Goal: Use online tool/utility: Utilize a website feature to perform a specific function

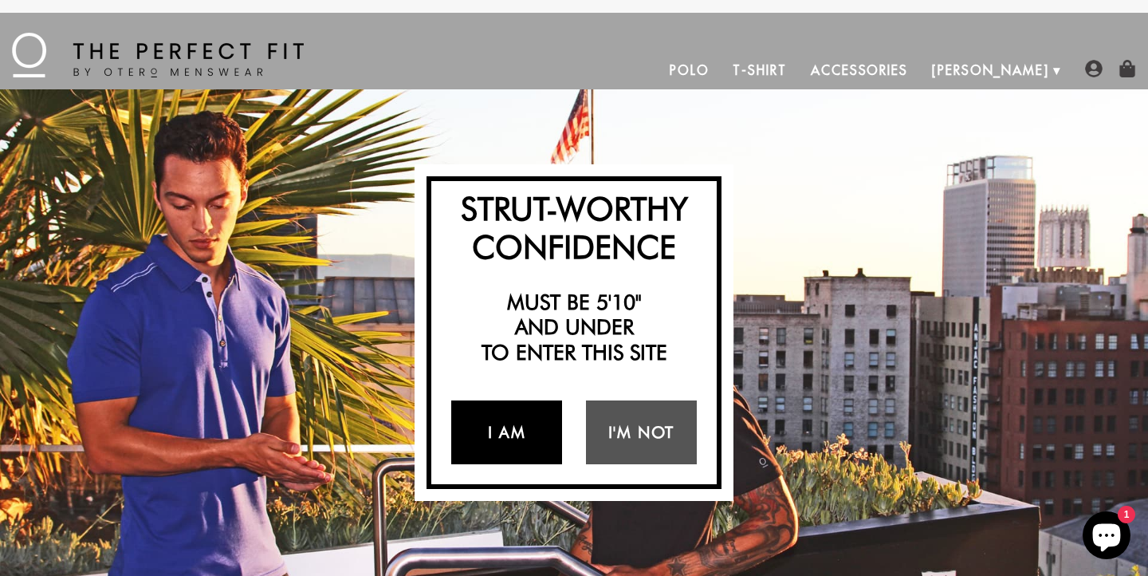
click at [494, 421] on link "I Am" at bounding box center [506, 432] width 111 height 64
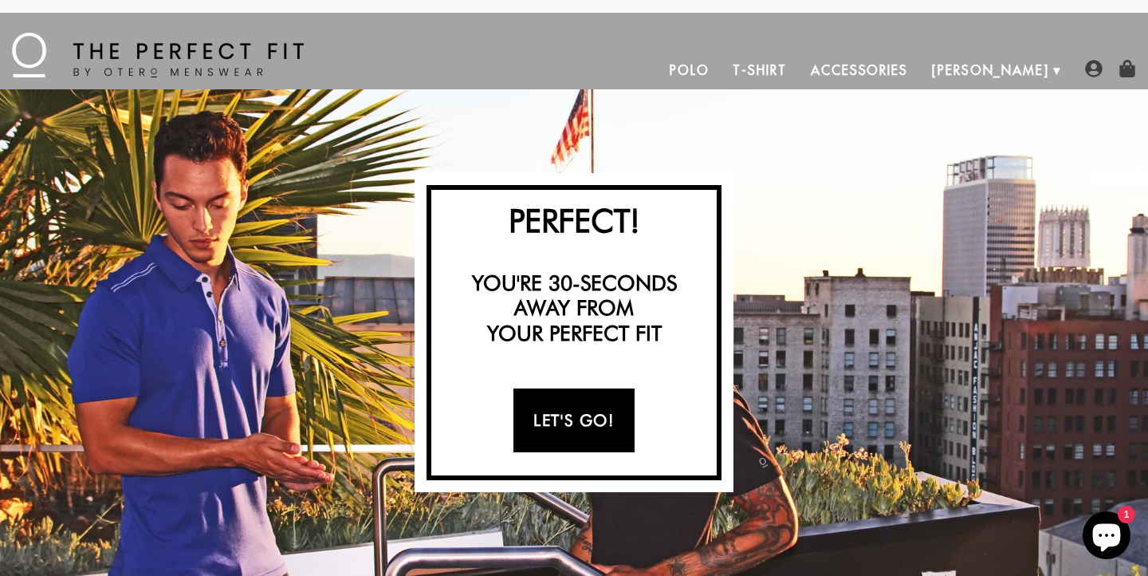
click at [573, 425] on link "Let's Go!" at bounding box center [574, 420] width 120 height 64
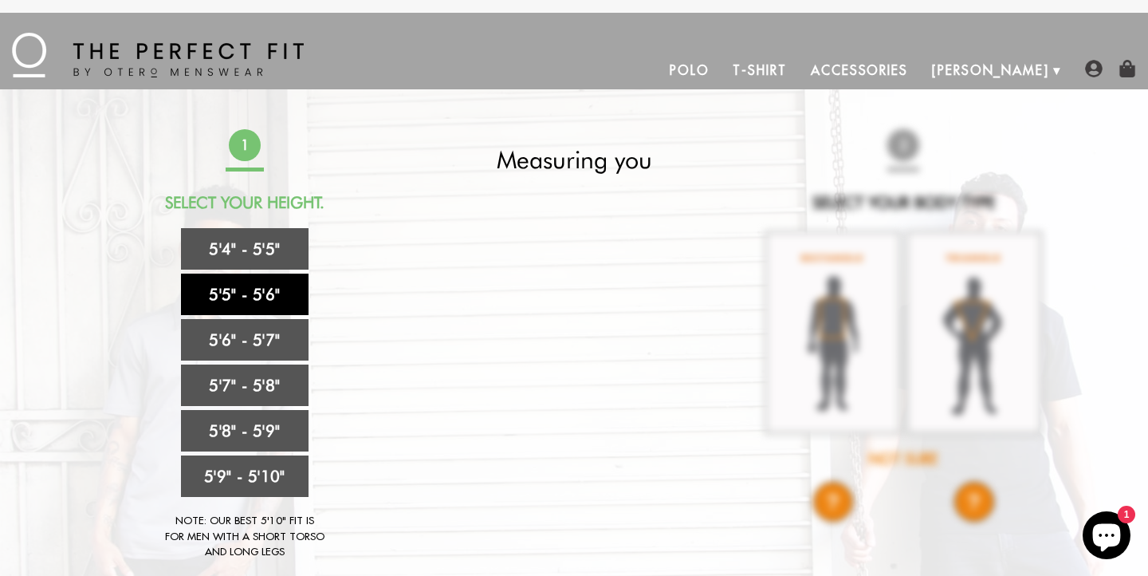
click at [250, 295] on link "5'5" - 5'6"" at bounding box center [245, 294] width 128 height 41
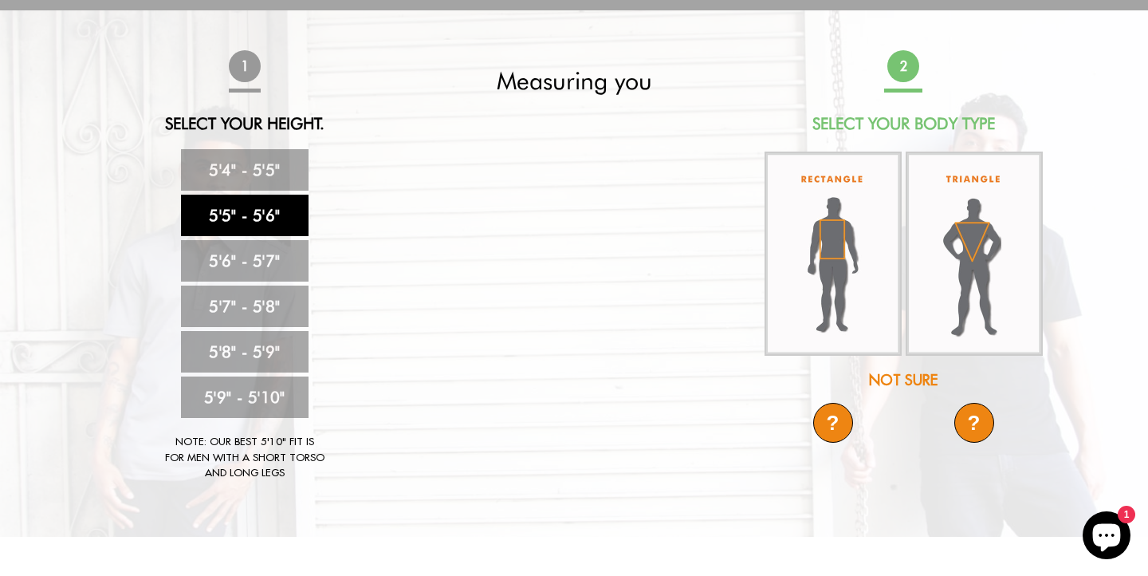
scroll to position [73, 0]
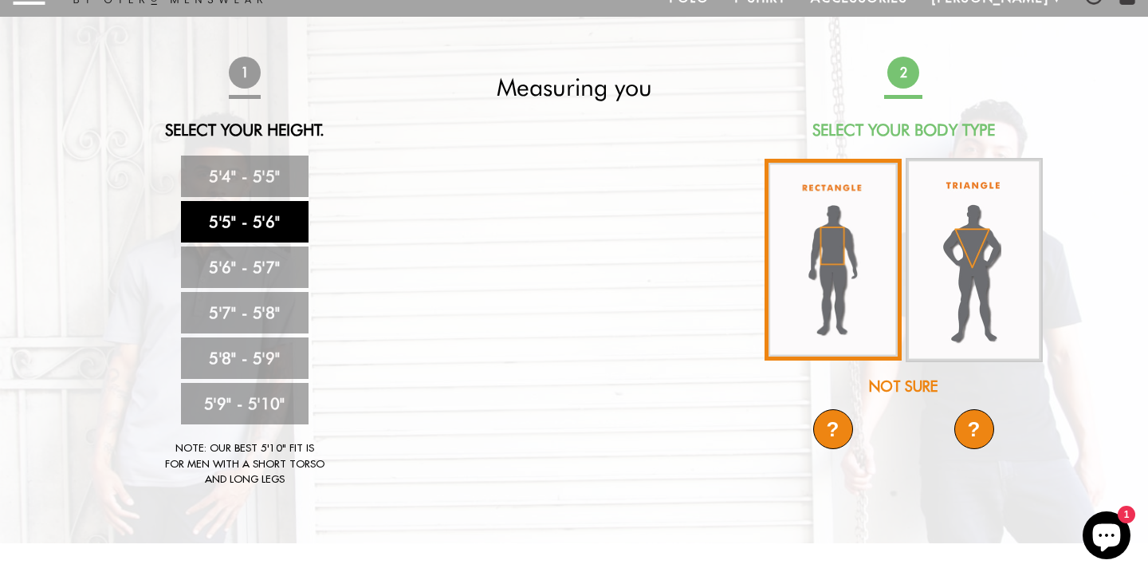
click at [825, 257] on img at bounding box center [833, 260] width 137 height 202
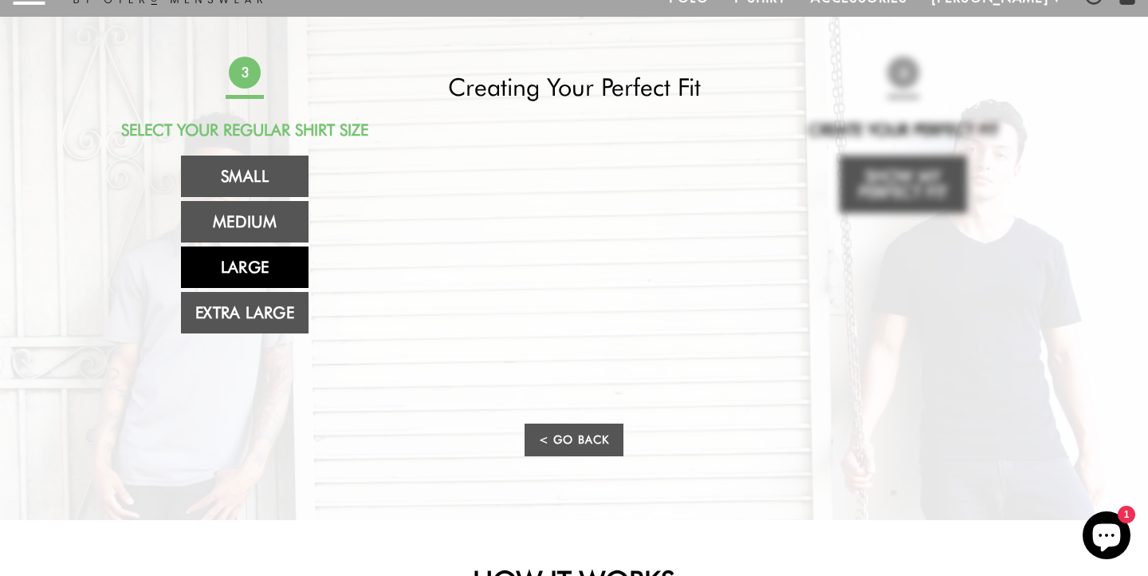
click at [252, 273] on link "Large" at bounding box center [245, 266] width 128 height 41
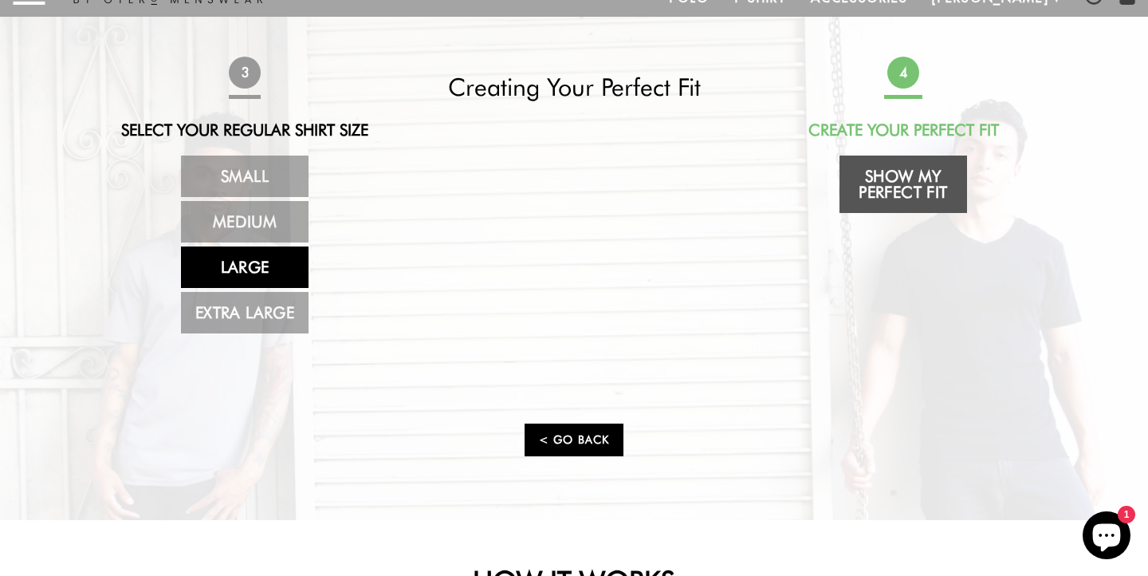
click at [569, 439] on link "< Go Back" at bounding box center [574, 439] width 99 height 33
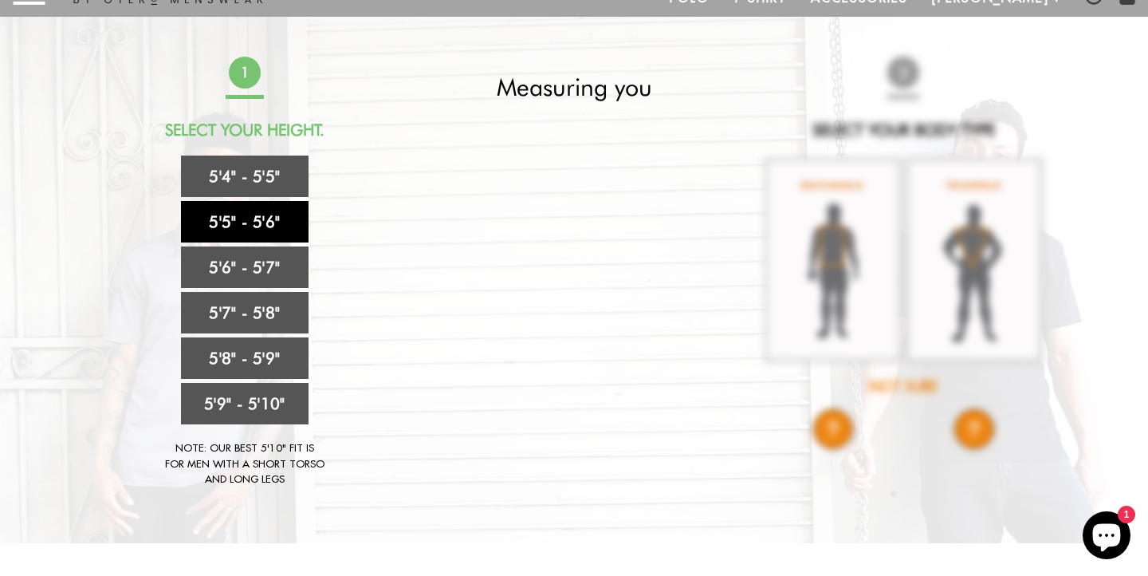
click at [268, 224] on link "5'5" - 5'6"" at bounding box center [245, 221] width 128 height 41
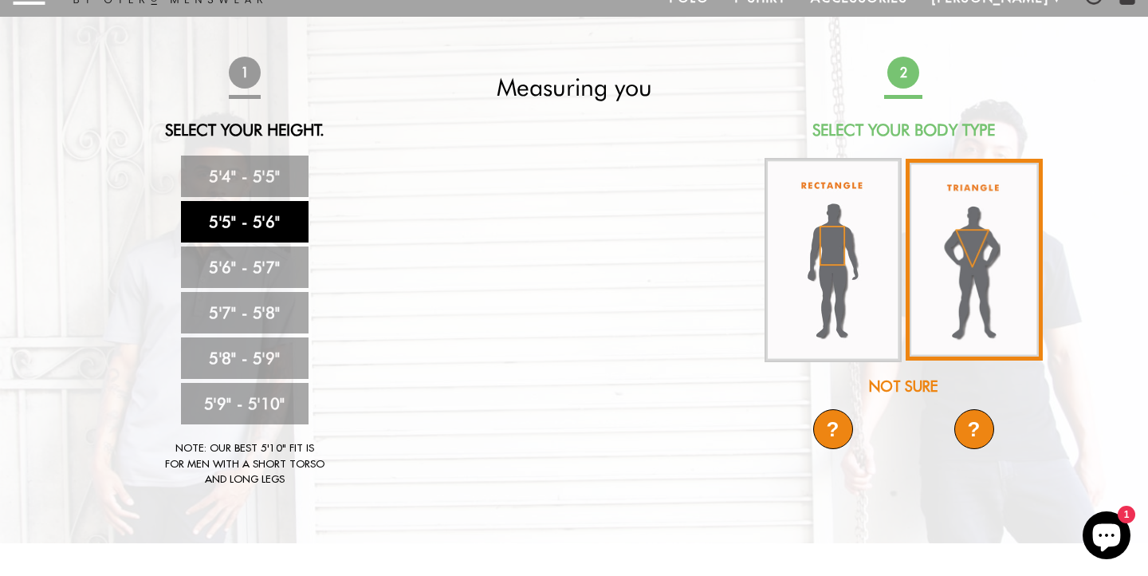
click at [951, 280] on img at bounding box center [974, 260] width 137 height 202
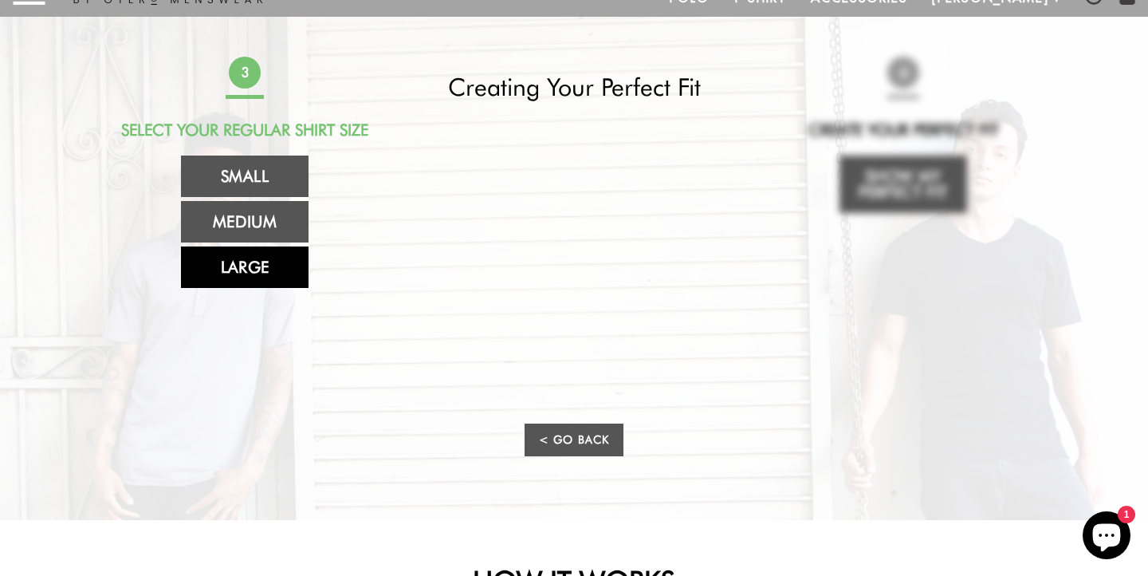
click at [241, 272] on link "Large" at bounding box center [245, 266] width 128 height 41
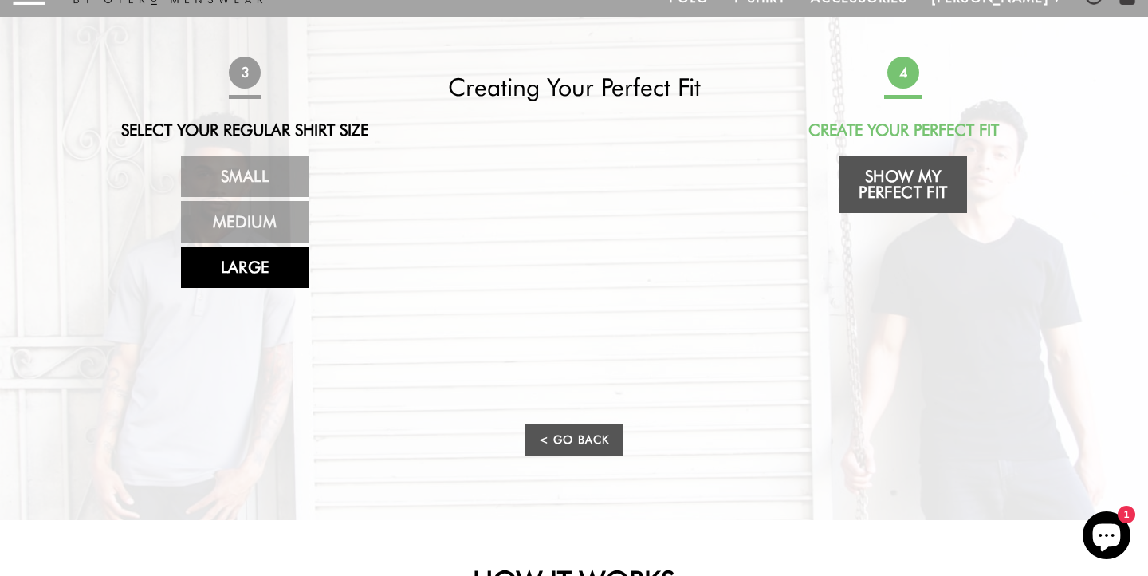
click at [242, 273] on link "Large" at bounding box center [245, 266] width 128 height 41
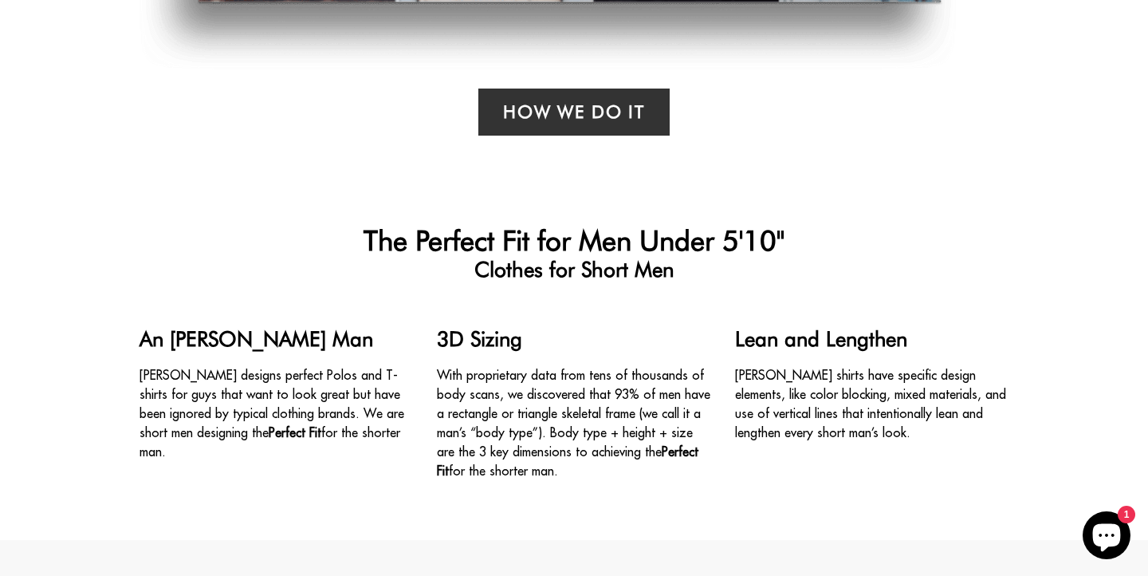
scroll to position [1216, 0]
